Goal: Information Seeking & Learning: Learn about a topic

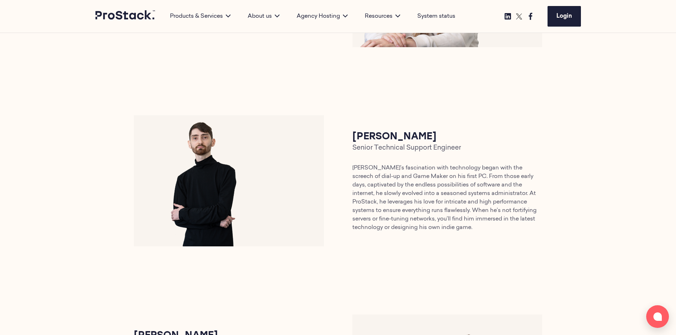
scroll to position [1099, 0]
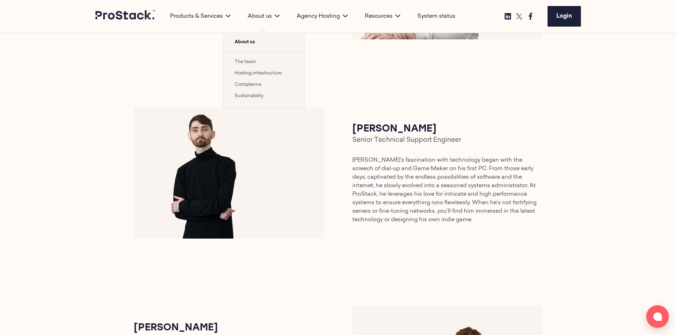
click at [265, 73] on link "Hosting infrastructure" at bounding box center [257, 73] width 47 height 5
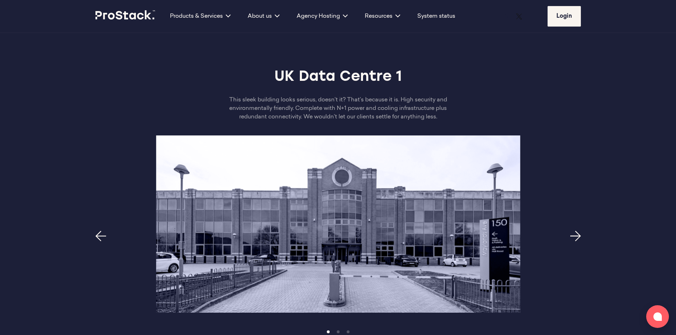
scroll to position [319, 0]
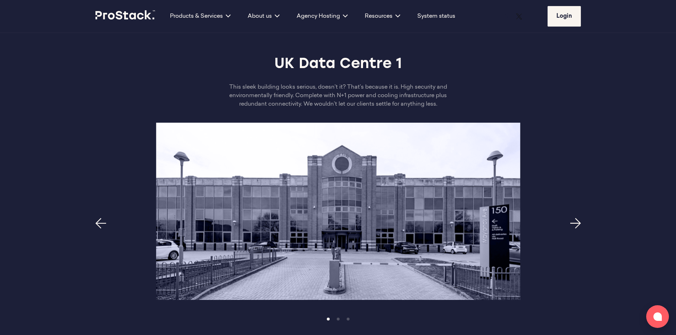
click at [573, 218] on icon "Next page" at bounding box center [575, 223] width 11 height 11
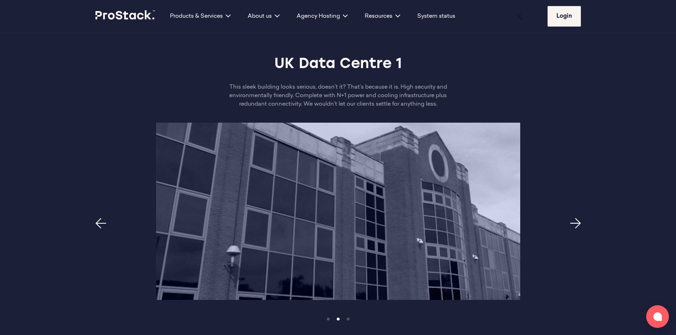
click at [573, 218] on icon "Next page" at bounding box center [575, 223] width 11 height 11
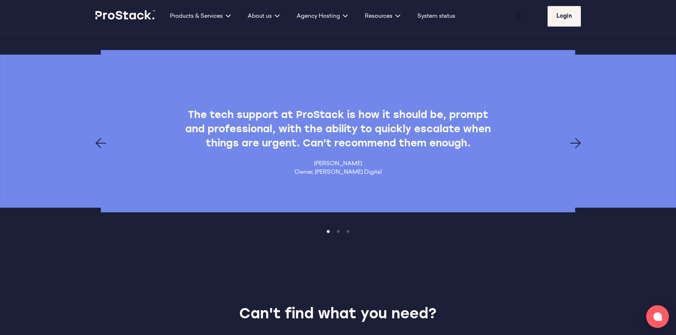
scroll to position [1334, 0]
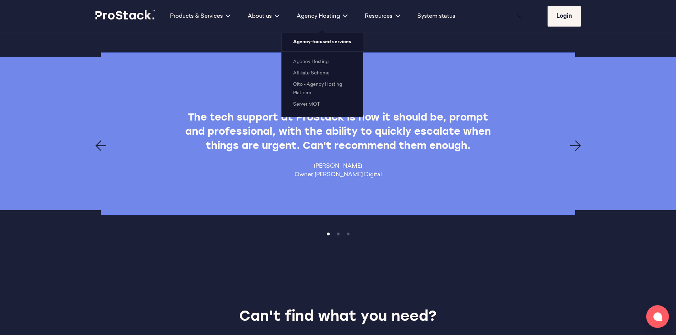
click at [313, 102] on link "Server MOT" at bounding box center [306, 104] width 27 height 5
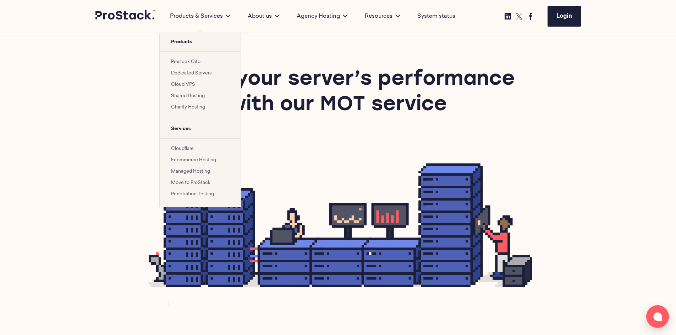
click at [204, 173] on link "Managed Hosting" at bounding box center [190, 171] width 39 height 5
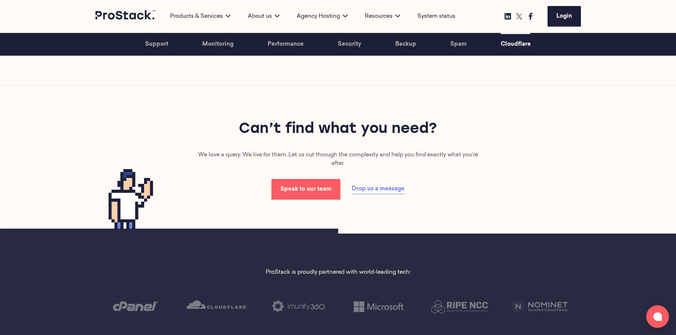
scroll to position [2021, 0]
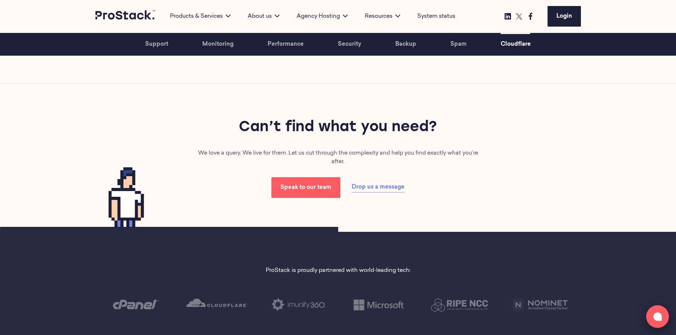
click at [656, 318] on icon at bounding box center [657, 316] width 9 height 9
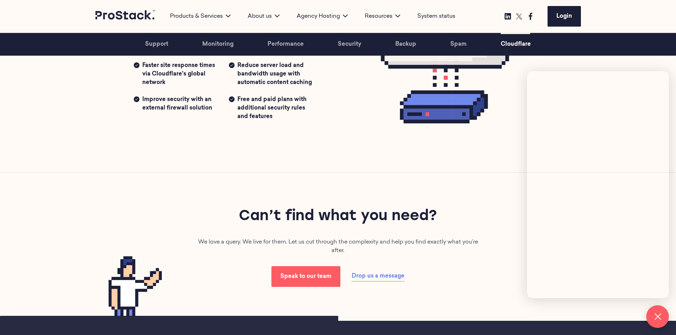
scroll to position [1880, 0]
